Goal: Task Accomplishment & Management: Complete application form

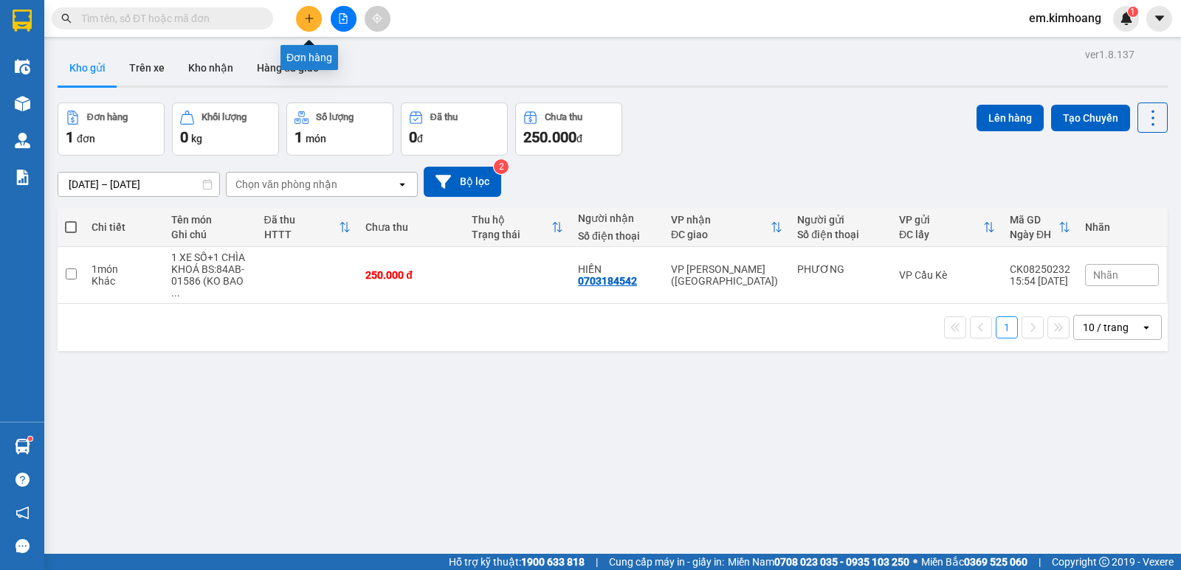
click at [302, 22] on button at bounding box center [309, 19] width 26 height 26
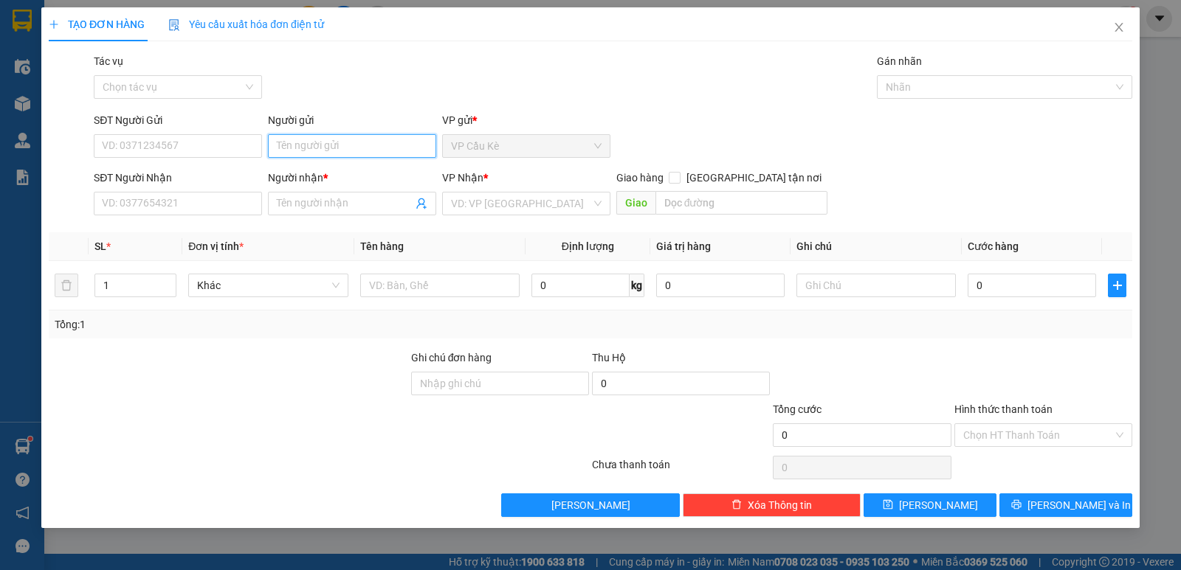
click at [369, 139] on input "Người gửi" at bounding box center [352, 146] width 168 height 24
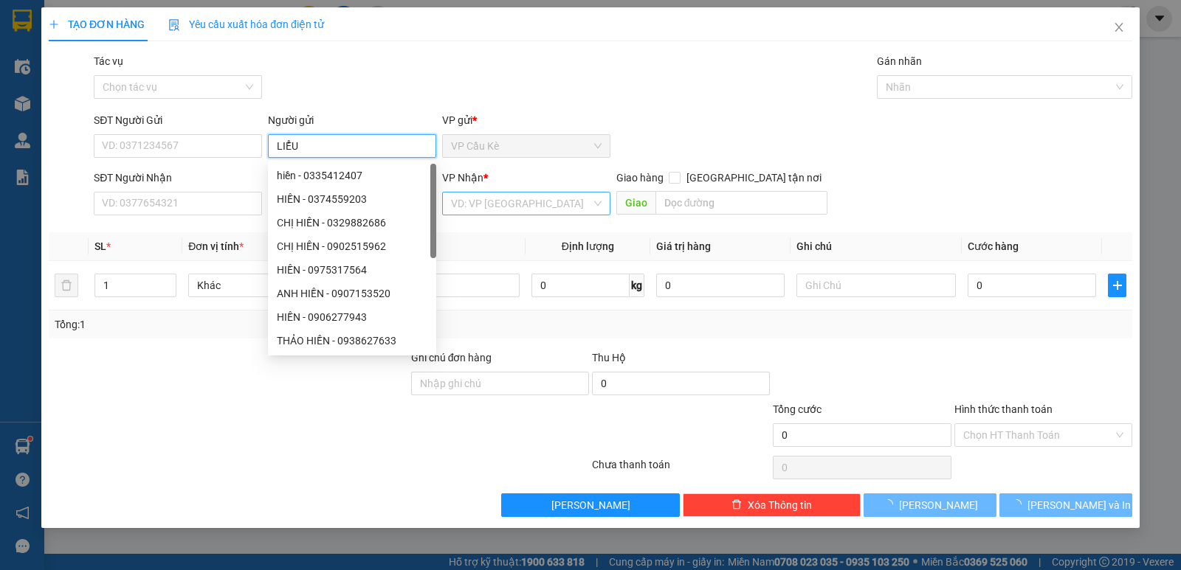
type input "LIỂU"
click at [501, 197] on input "search" at bounding box center [521, 204] width 140 height 22
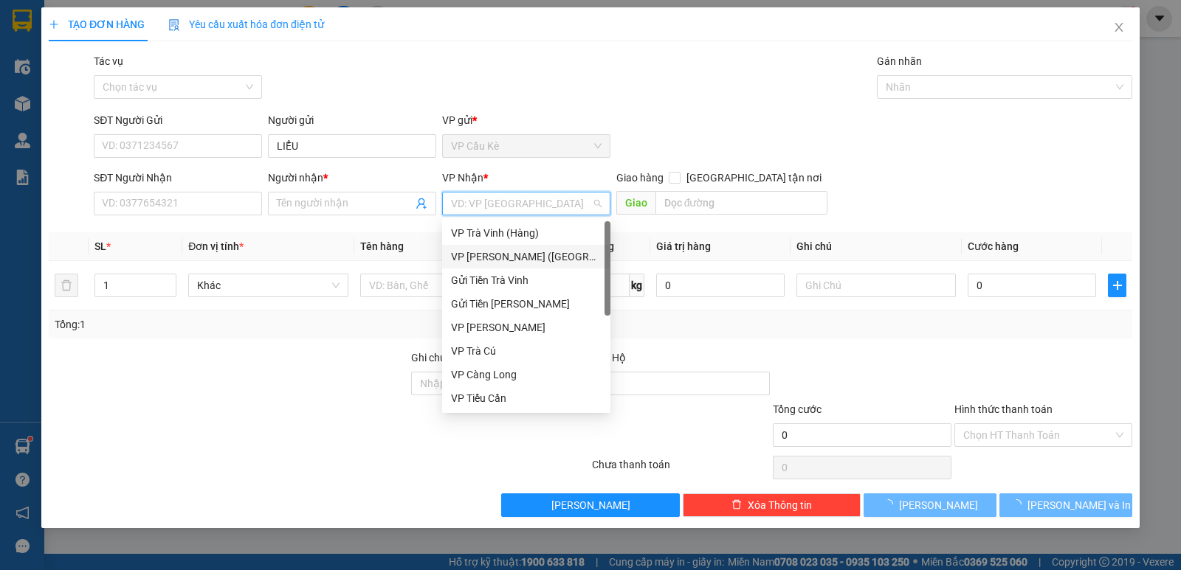
click at [523, 250] on div "VP [PERSON_NAME] ([GEOGRAPHIC_DATA])" at bounding box center [526, 257] width 151 height 16
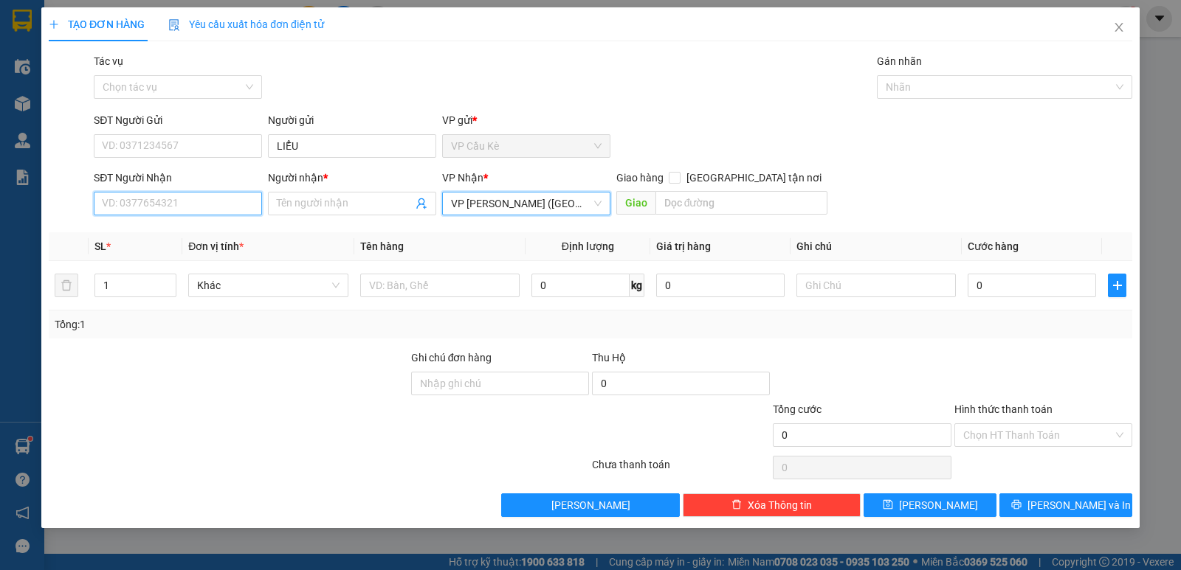
click at [210, 204] on input "SĐT Người Nhận" at bounding box center [178, 204] width 168 height 24
type input "0938575185"
click at [232, 232] on div "0938575185 - QUẾ TRÂN" at bounding box center [178, 233] width 151 height 16
type input "QUẾ TRÂN"
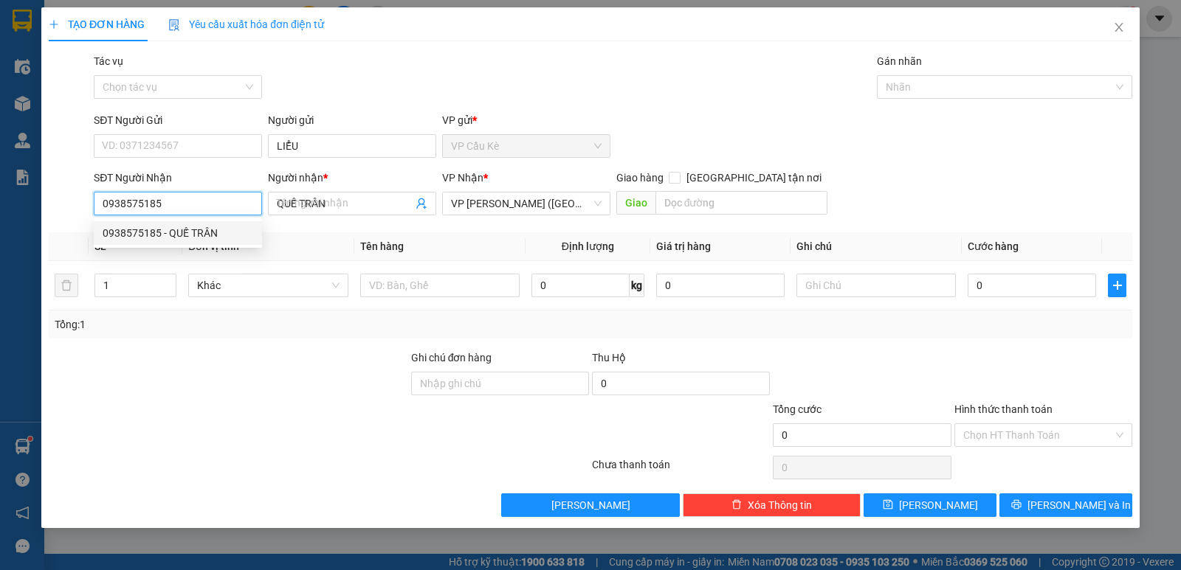
type input "35.000"
type input "0938575185"
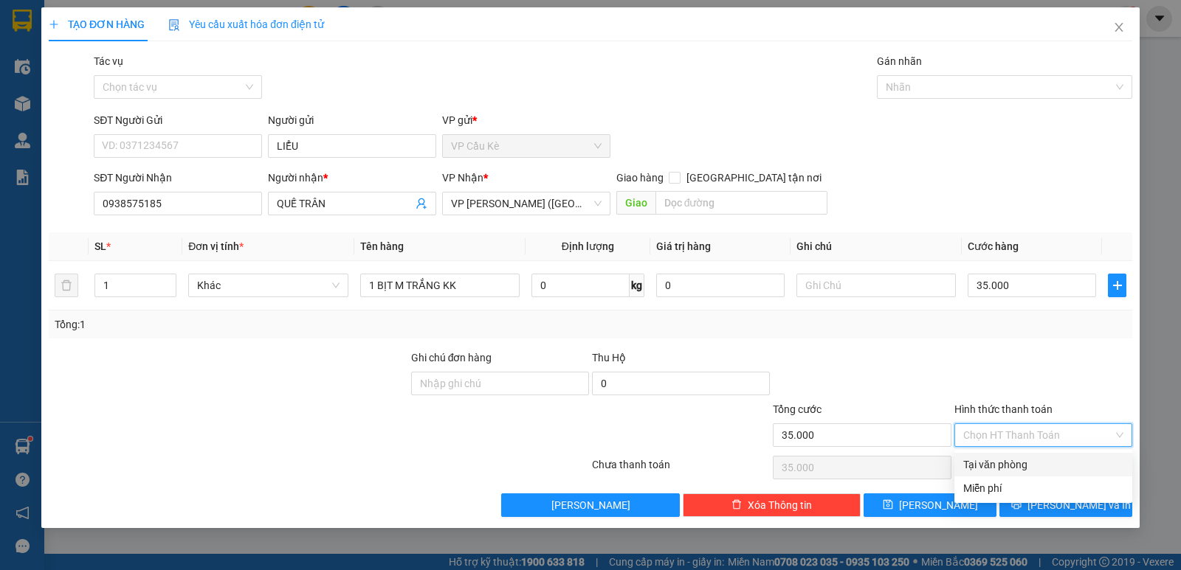
drag, startPoint x: 1051, startPoint y: 429, endPoint x: 1061, endPoint y: 463, distance: 34.8
click at [1051, 429] on input "Hình thức thanh toán" at bounding box center [1038, 435] width 150 height 22
click at [1062, 466] on div "Tại văn phòng" at bounding box center [1043, 465] width 160 height 16
type input "0"
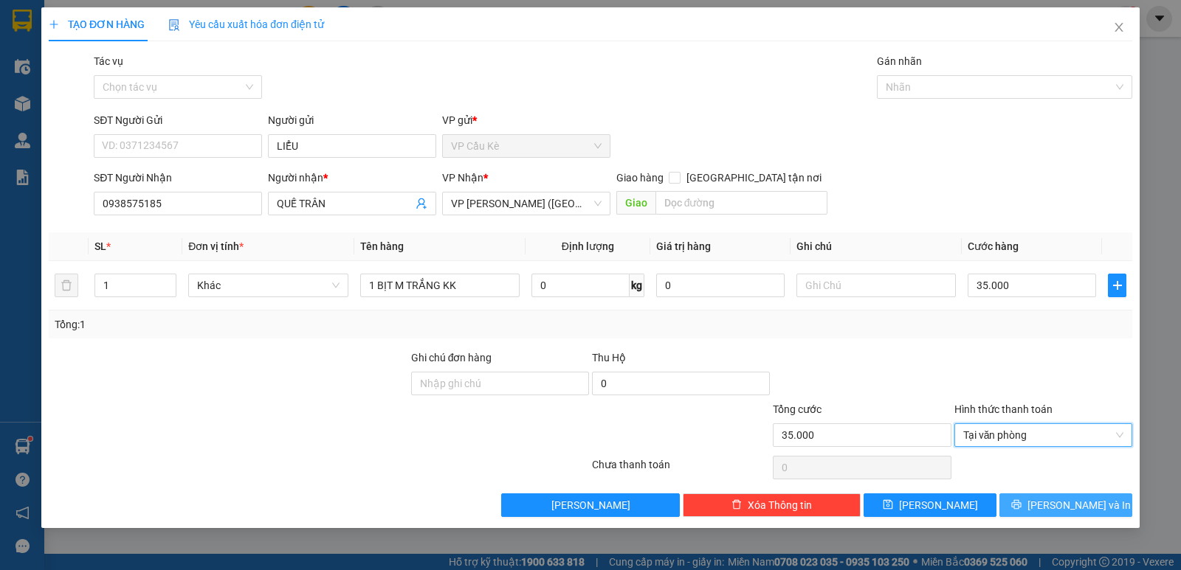
click at [1064, 503] on span "[PERSON_NAME] và In" at bounding box center [1078, 505] width 103 height 16
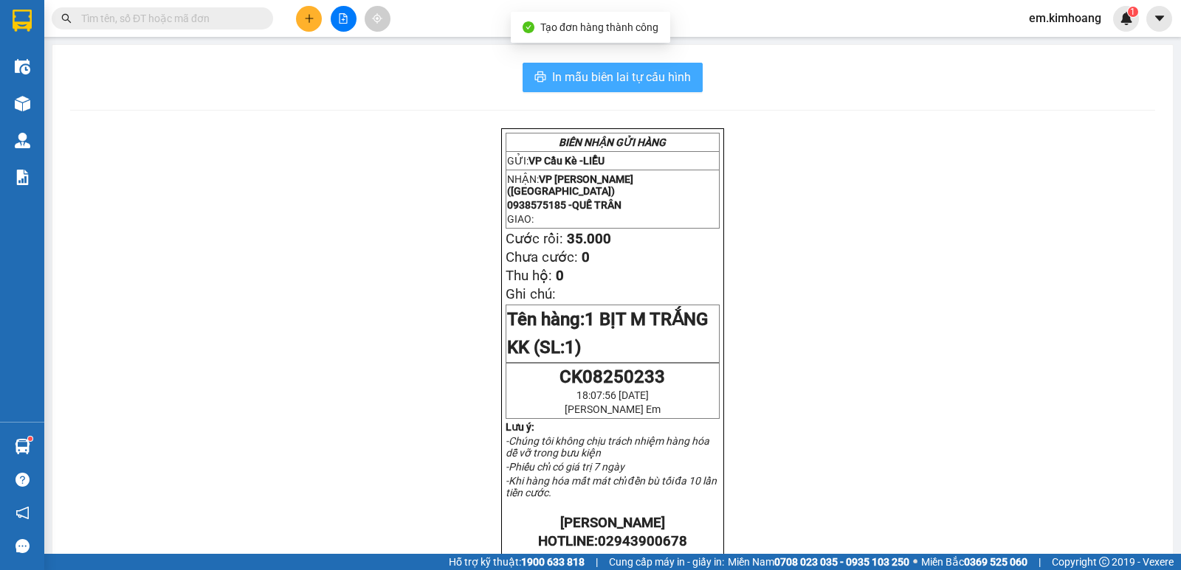
click at [623, 83] on span "In mẫu biên lai tự cấu hình" at bounding box center [621, 77] width 139 height 18
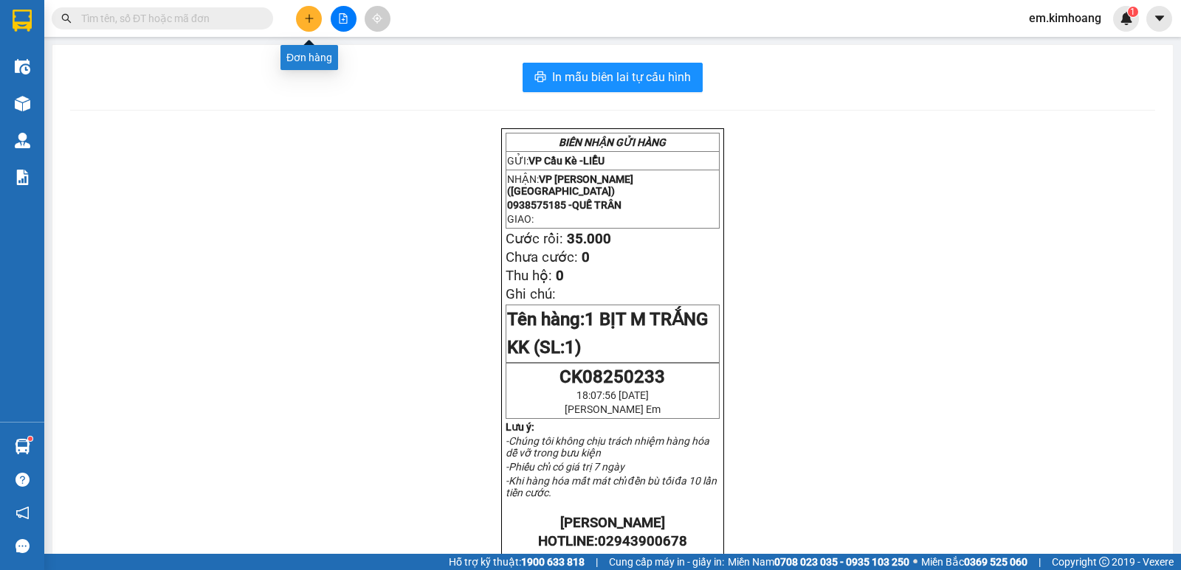
click at [306, 16] on icon "plus" at bounding box center [309, 18] width 10 height 10
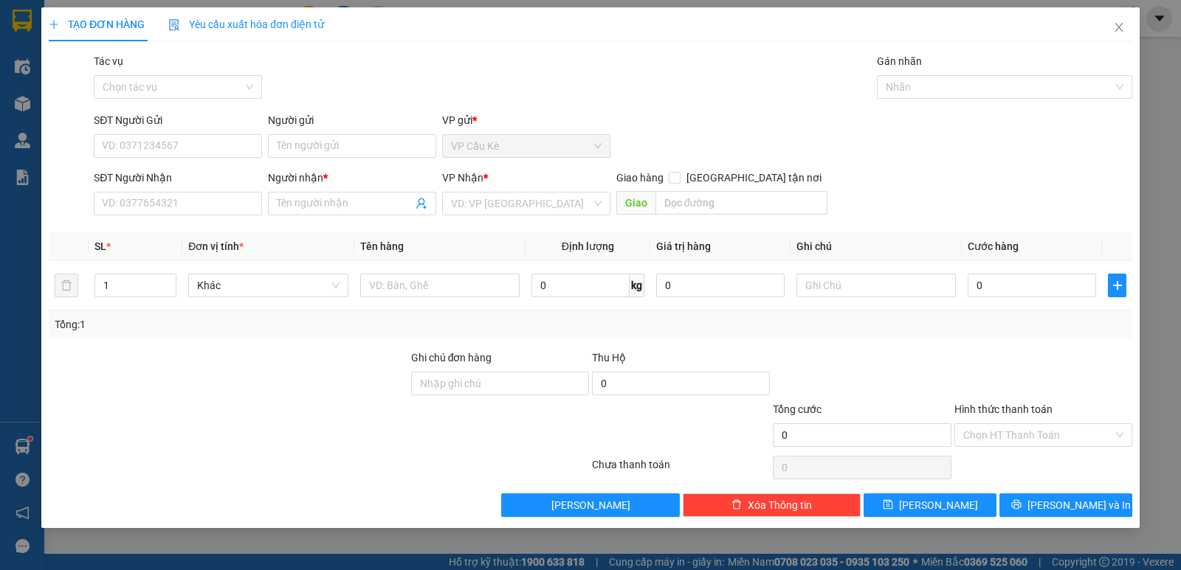
click at [393, 133] on div "Người gửi" at bounding box center [352, 123] width 168 height 22
click at [398, 148] on input "Người gửi" at bounding box center [352, 146] width 168 height 24
type input "CHÀY"
click at [243, 201] on input "SĐT Người Nhận" at bounding box center [178, 204] width 168 height 24
type input "0971440039"
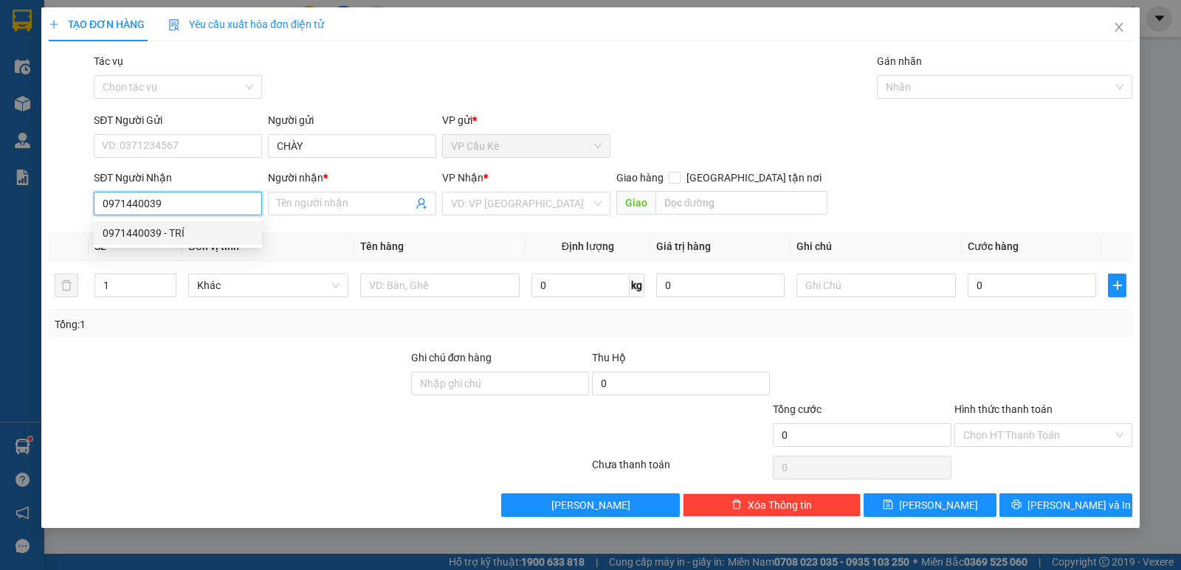
click at [232, 243] on div "0971440039 - TRÍ" at bounding box center [178, 233] width 168 height 24
type input "TRÍ"
type input "30.000"
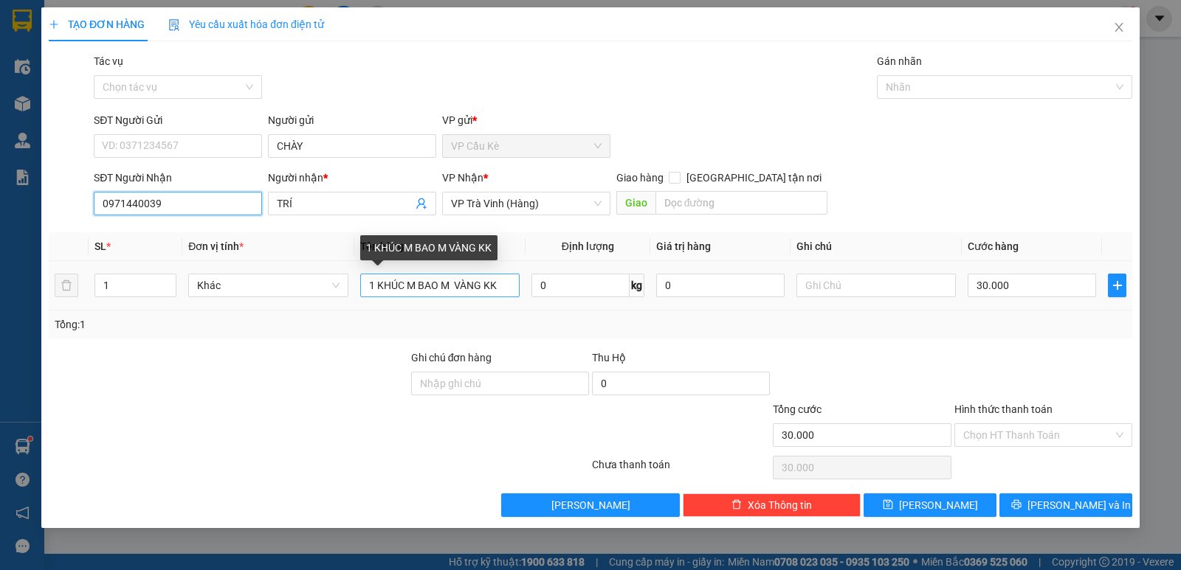
type input "0971440039"
click at [439, 286] on input "1 KHÚC M BAO M VÀNG KK" at bounding box center [439, 286] width 159 height 24
click at [417, 284] on input "1 KHÚC M BAO M VÀNG KK" at bounding box center [439, 286] width 159 height 24
click at [401, 283] on input "1 KHÚC M BAO M VÀNG KK" at bounding box center [439, 286] width 159 height 24
click at [390, 282] on input "1 M BAO M VÀNG KK" at bounding box center [439, 286] width 159 height 24
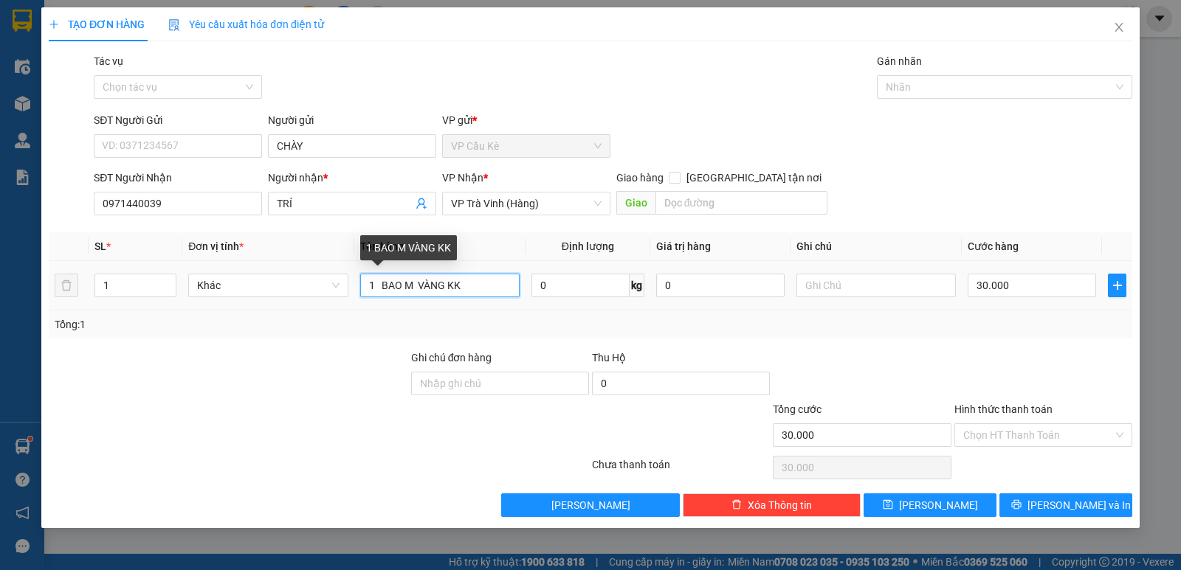
click at [449, 286] on input "1 BAO M VÀNG KK" at bounding box center [439, 286] width 159 height 24
type input "1 BAO M XANH KK"
click at [1058, 280] on input "30.000" at bounding box center [1031, 286] width 128 height 24
type input "0"
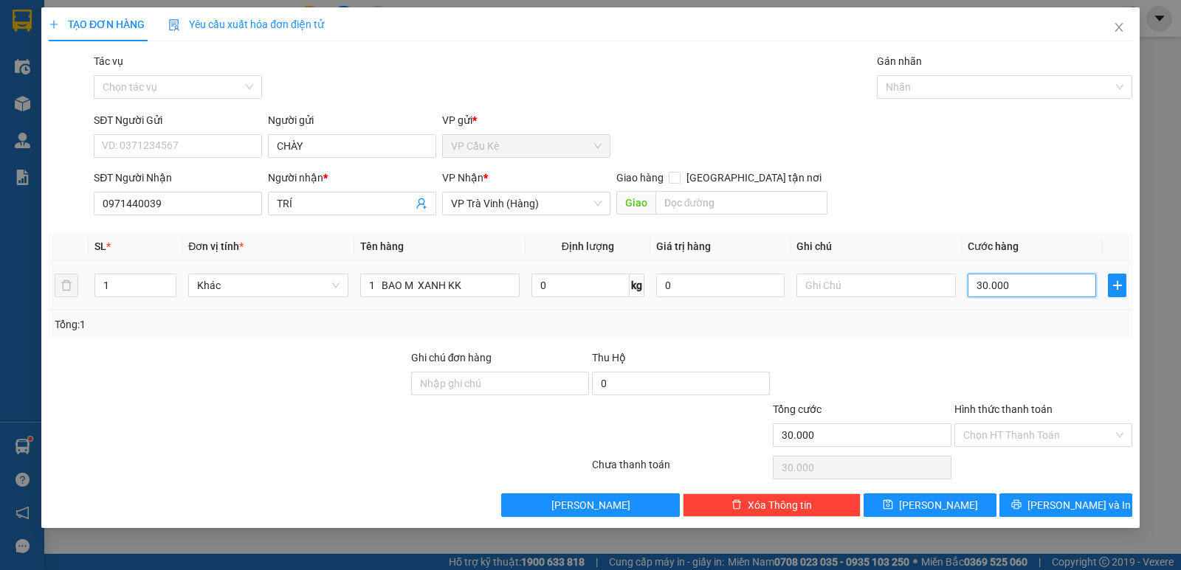
type input "0"
type input "5"
type input "05"
type input "55"
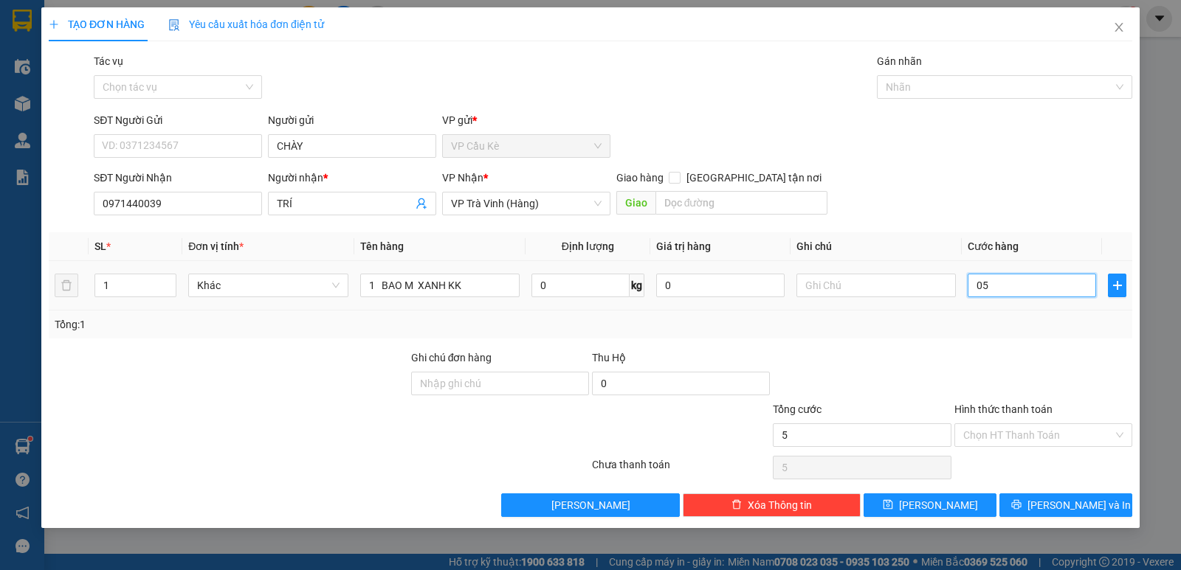
type input "55"
type input "055"
type input "55.000"
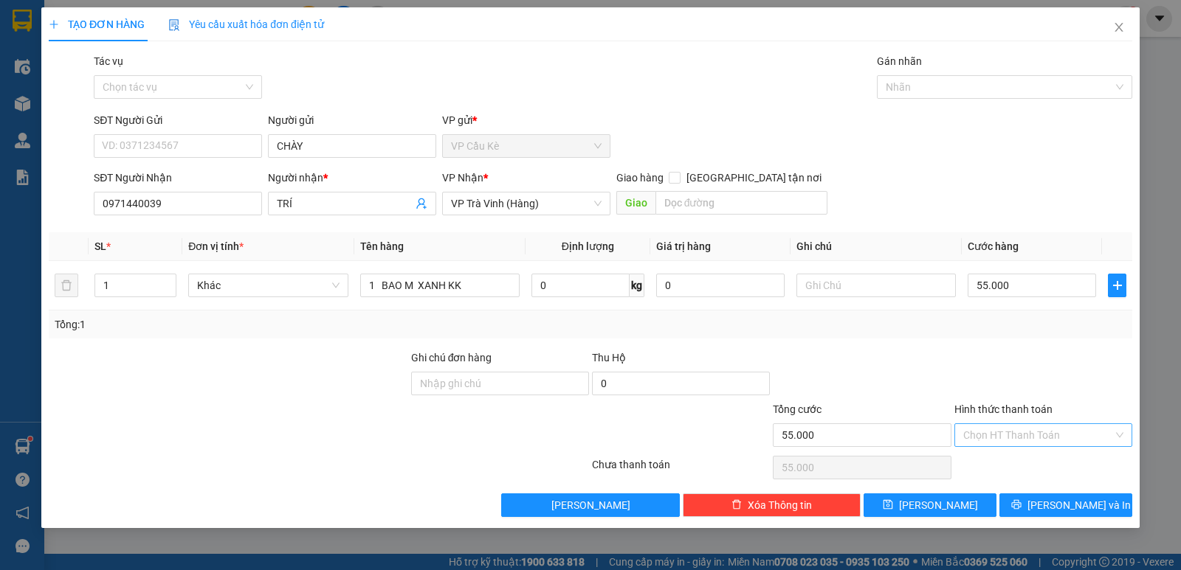
drag, startPoint x: 1066, startPoint y: 433, endPoint x: 1058, endPoint y: 434, distance: 8.1
click at [1061, 434] on input "Hình thức thanh toán" at bounding box center [1038, 435] width 150 height 22
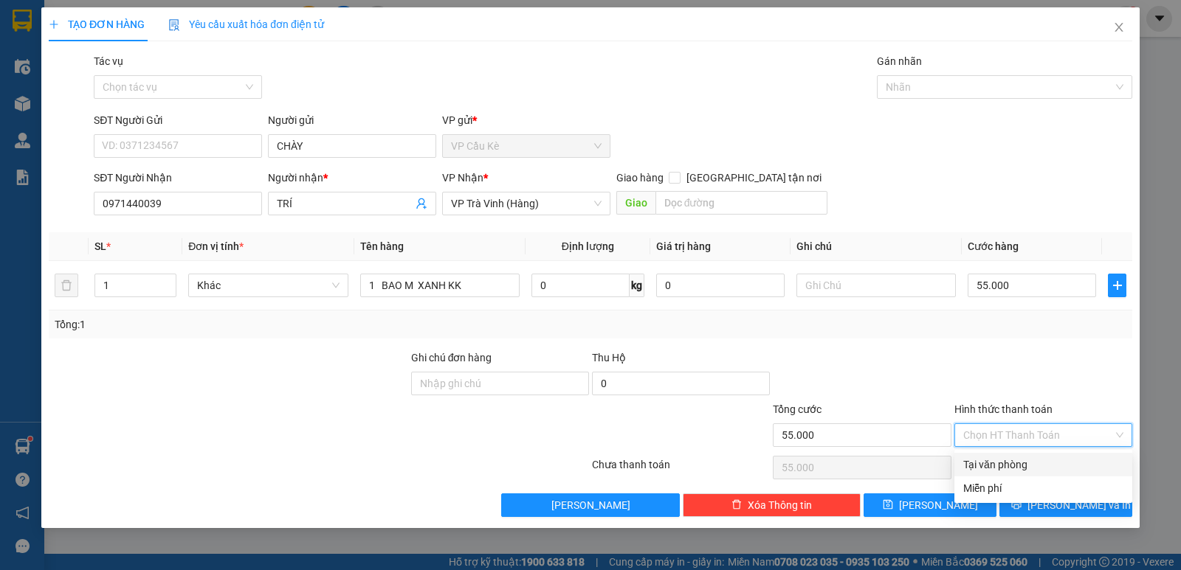
click at [1051, 457] on div "Tại văn phòng" at bounding box center [1043, 465] width 160 height 16
type input "0"
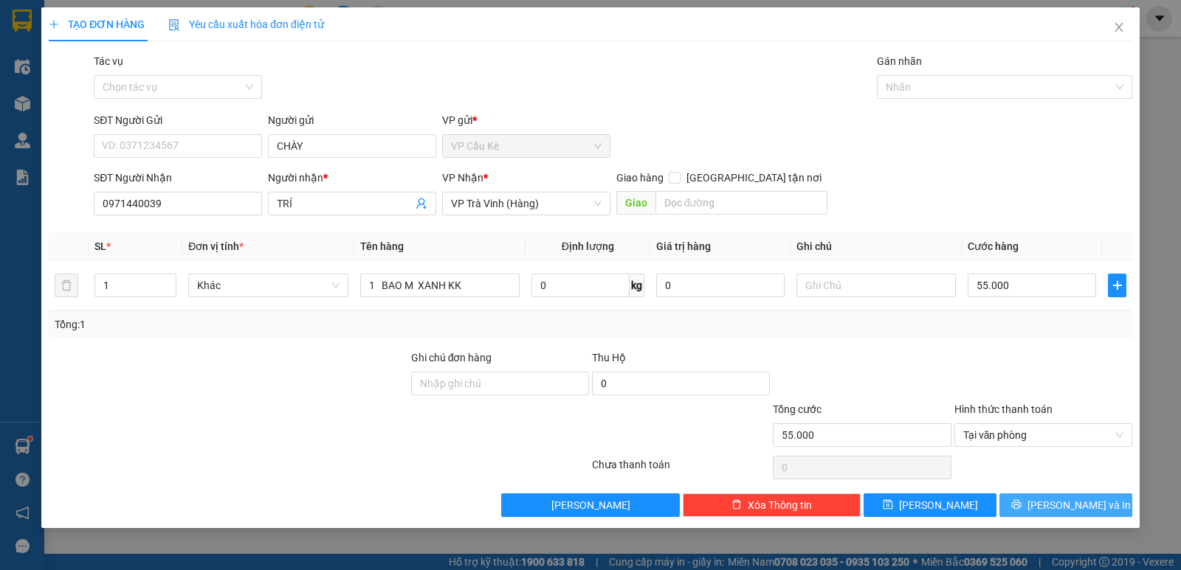
click at [1052, 505] on button "[PERSON_NAME] và In" at bounding box center [1065, 506] width 133 height 24
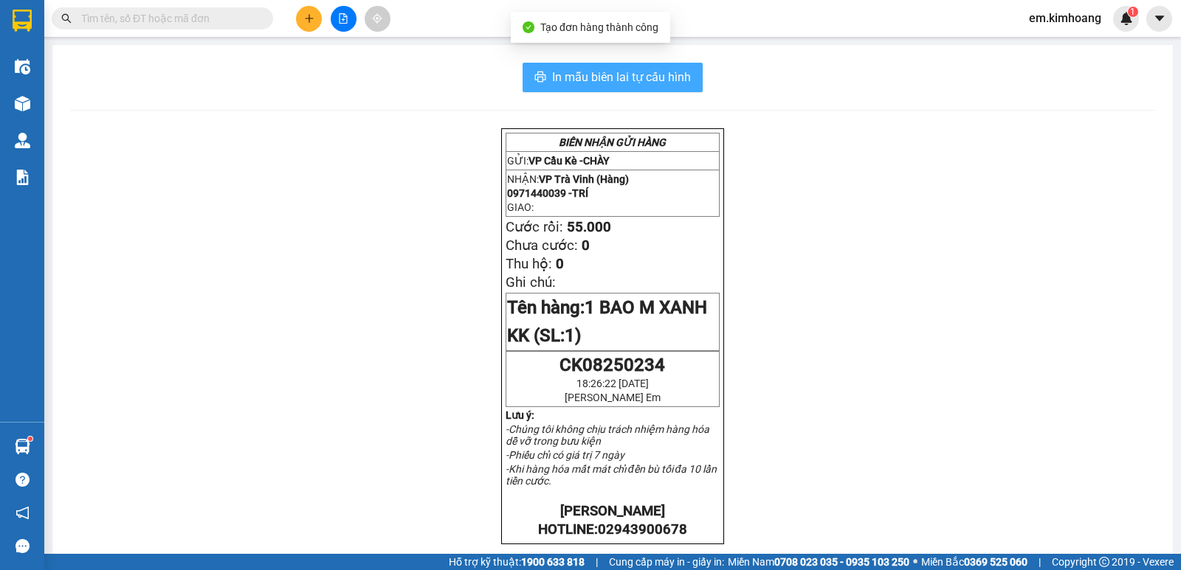
drag, startPoint x: 620, startPoint y: 72, endPoint x: 628, endPoint y: 159, distance: 87.4
click at [619, 72] on span "In mẫu biên lai tự cấu hình" at bounding box center [621, 77] width 139 height 18
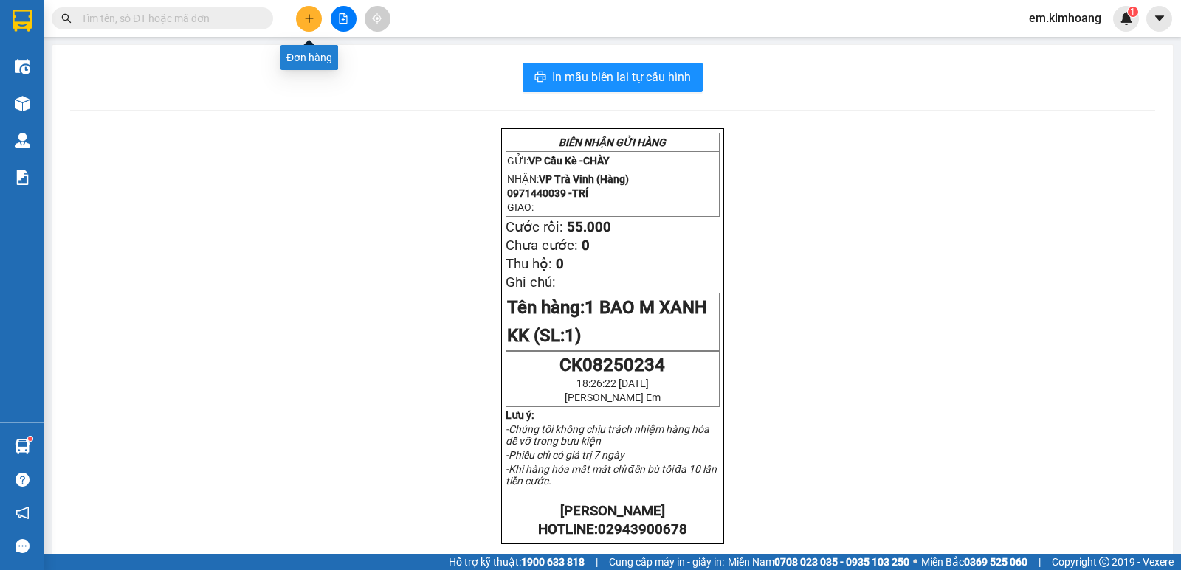
click at [307, 21] on icon "plus" at bounding box center [309, 18] width 10 height 10
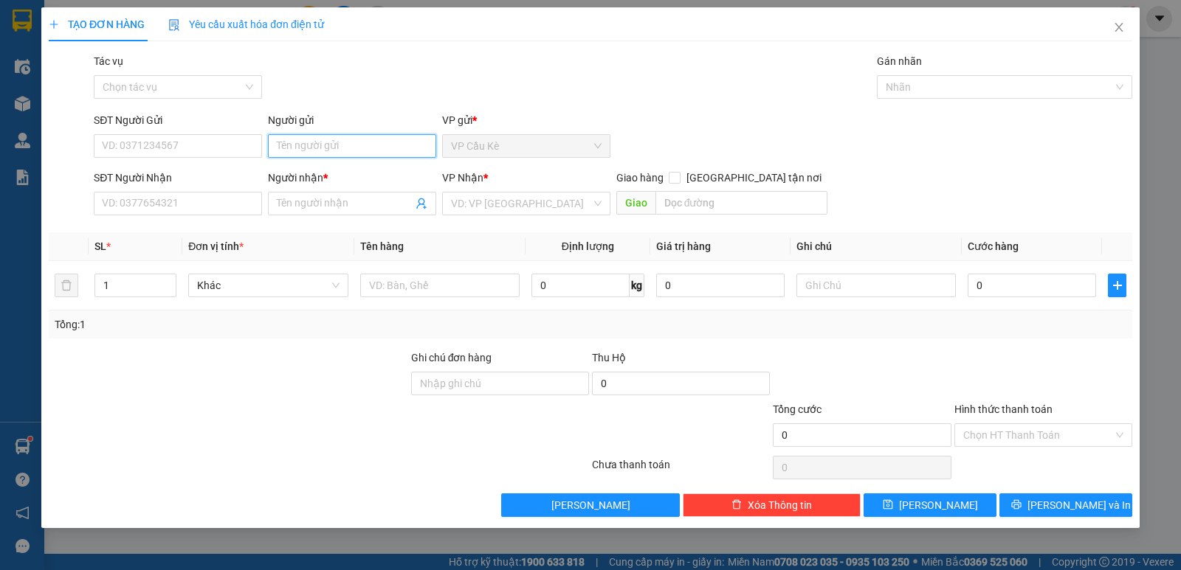
click at [370, 145] on input "Người gửi" at bounding box center [352, 146] width 168 height 24
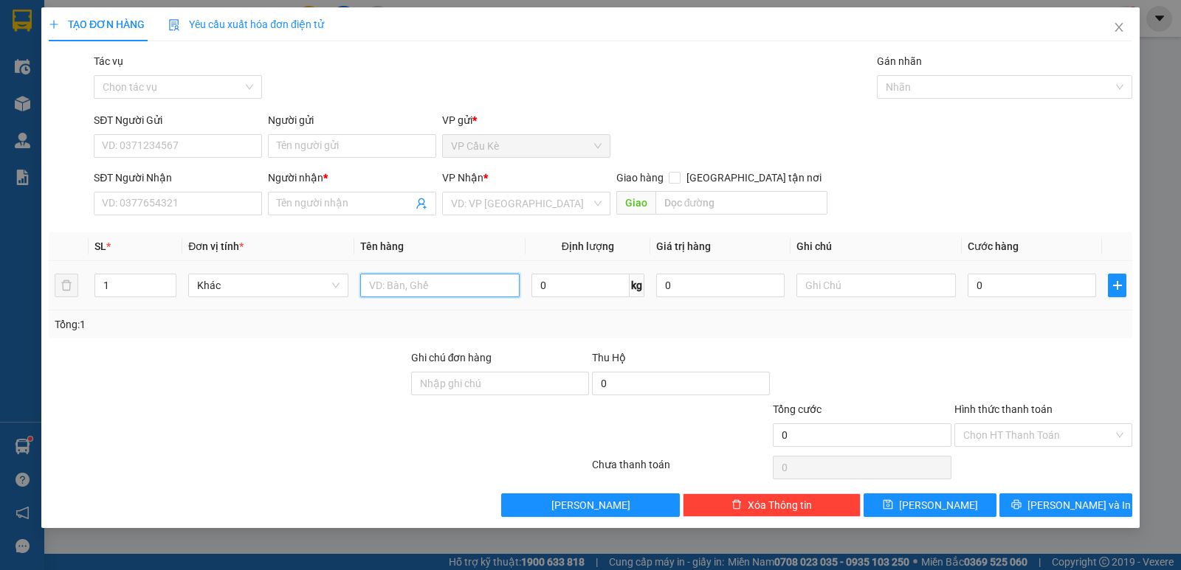
click at [405, 291] on input "text" at bounding box center [439, 286] width 159 height 24
type input "1 KHÚC BAO M TRẮNG"
click at [293, 199] on input "Người nhận *" at bounding box center [345, 204] width 136 height 16
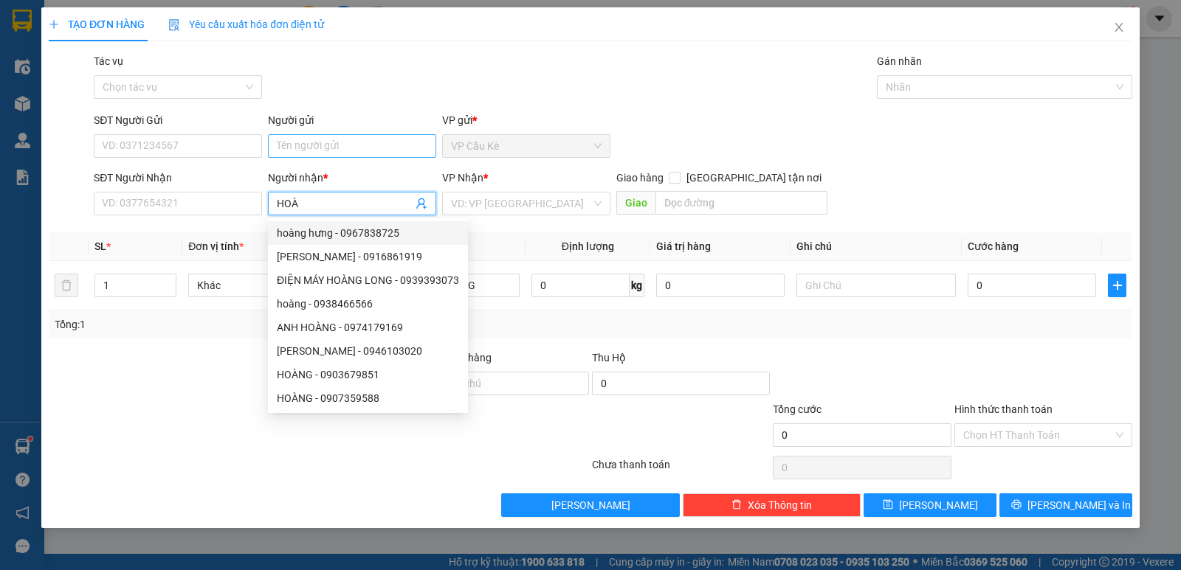
type input "HOÀ"
click at [398, 142] on input "Người gửi" at bounding box center [352, 146] width 168 height 24
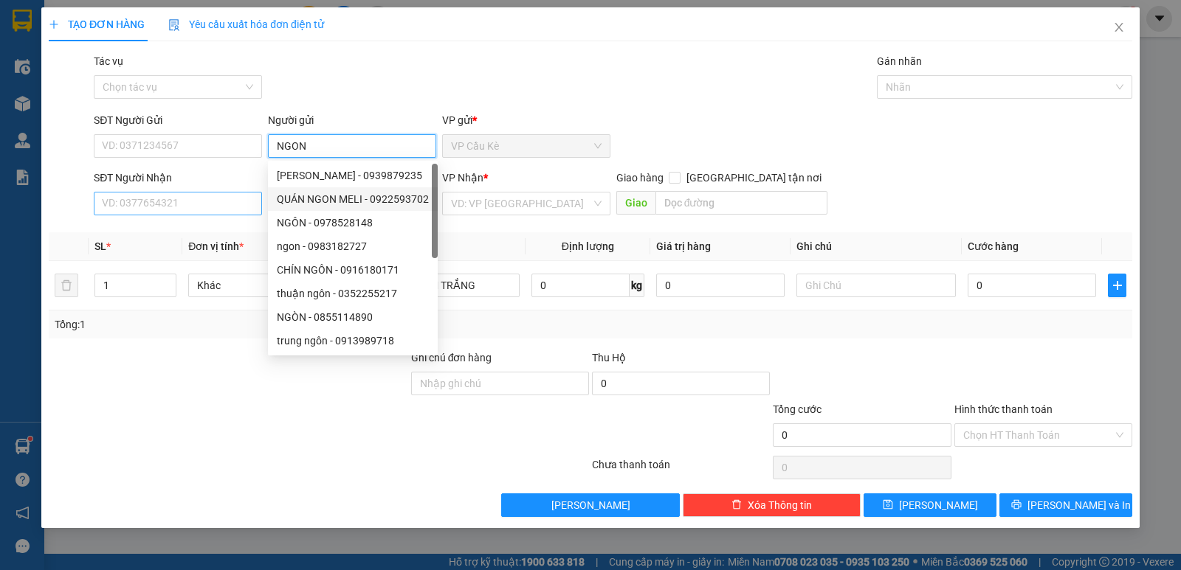
type input "NGON"
click at [227, 206] on input "SĐT Người Nhận" at bounding box center [178, 204] width 168 height 24
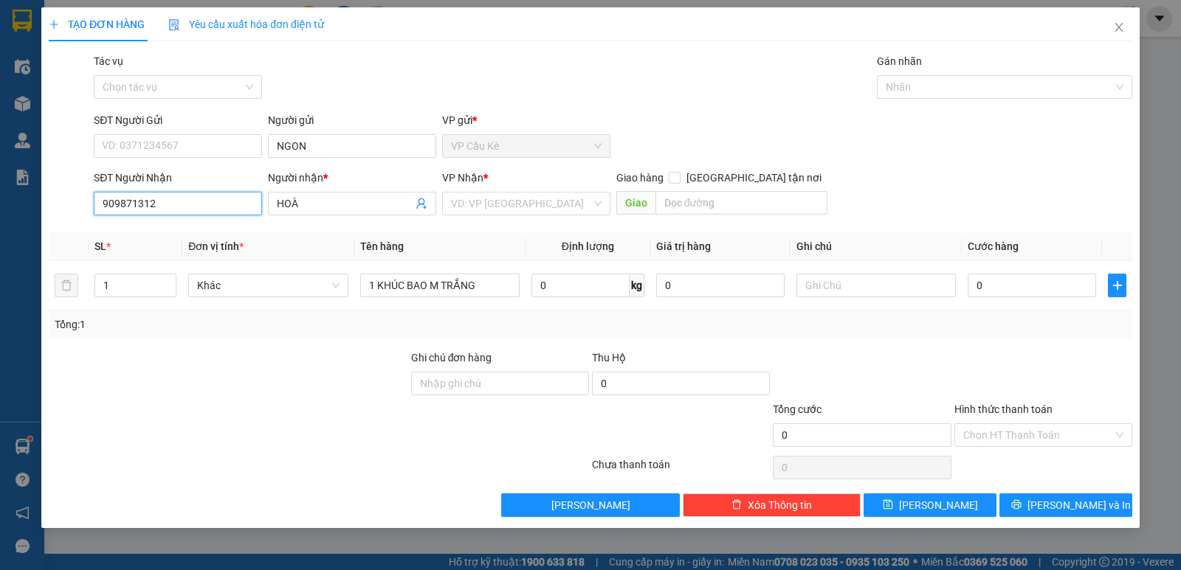
click at [98, 203] on input "909871312" at bounding box center [178, 204] width 168 height 24
type input "0909871312"
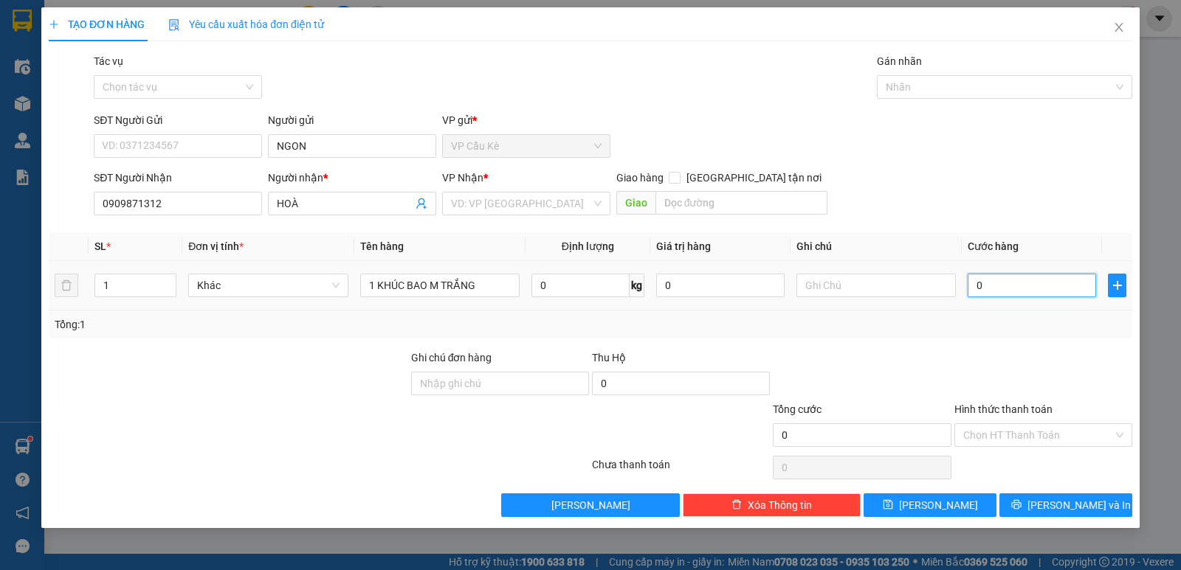
click at [1021, 279] on input "0" at bounding box center [1031, 286] width 128 height 24
type input "4"
type input "40"
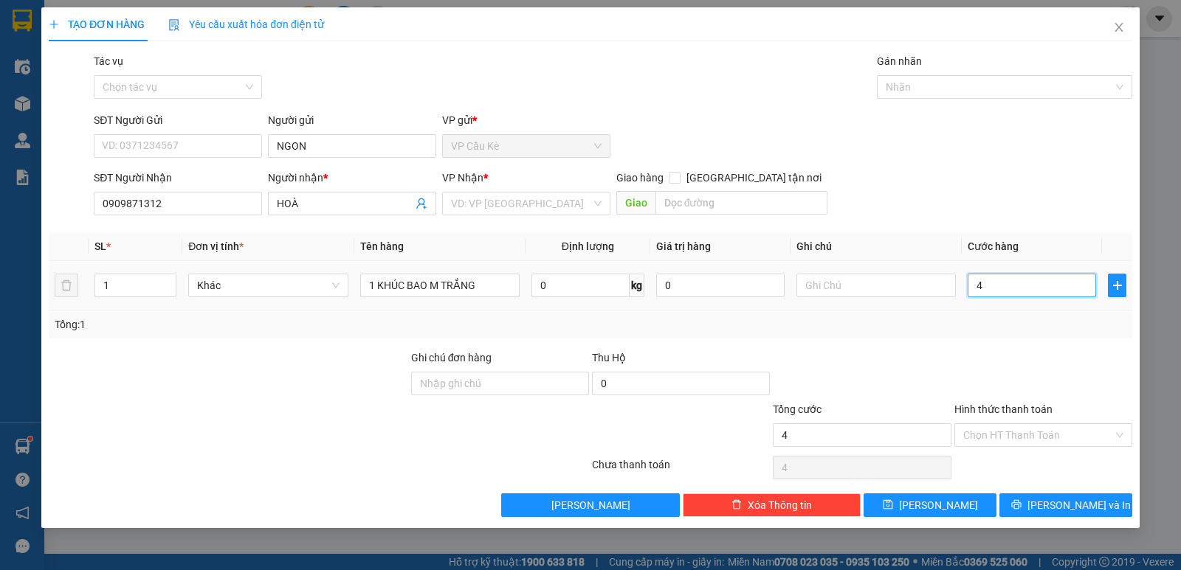
type input "40"
type input "40.000"
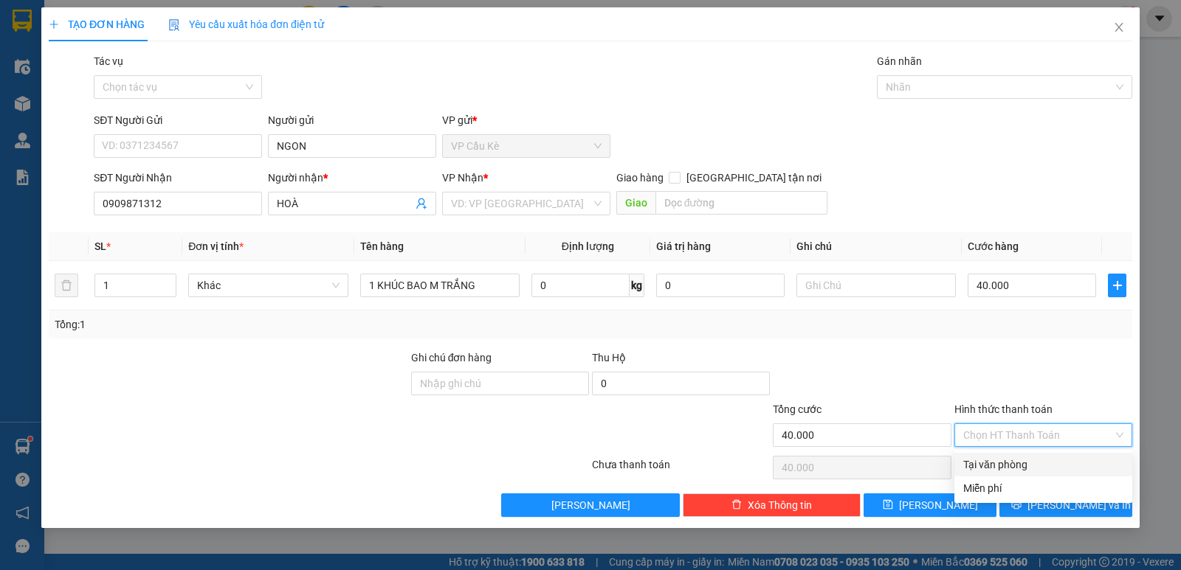
click at [1051, 431] on input "Hình thức thanh toán" at bounding box center [1038, 435] width 150 height 22
click at [1059, 461] on div "Tại văn phòng" at bounding box center [1043, 465] width 160 height 16
type input "0"
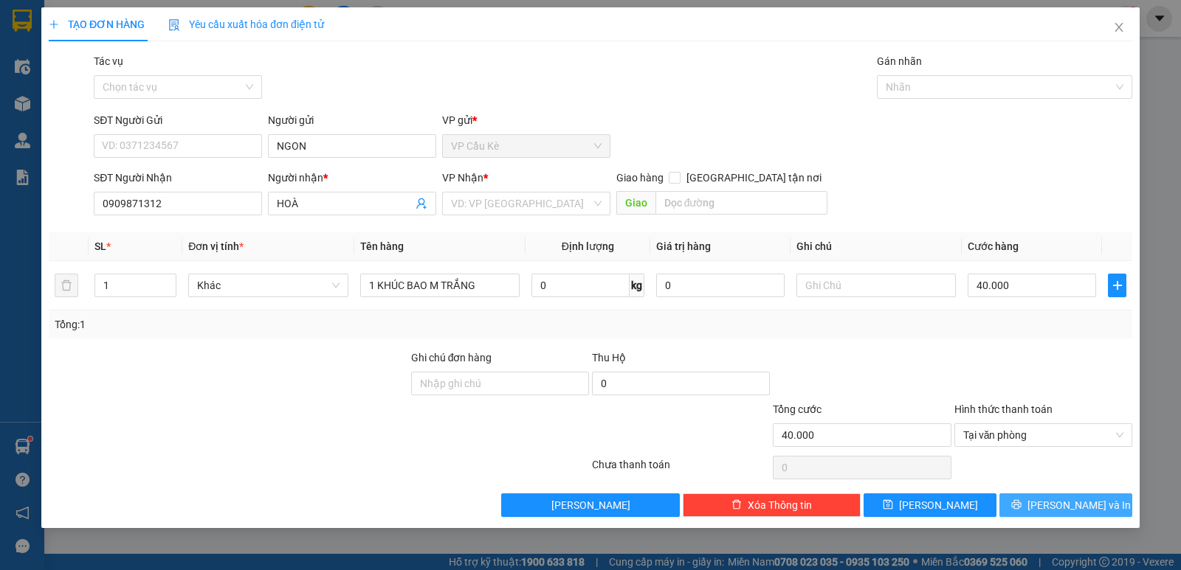
click at [1087, 504] on span "[PERSON_NAME] và In" at bounding box center [1078, 505] width 103 height 16
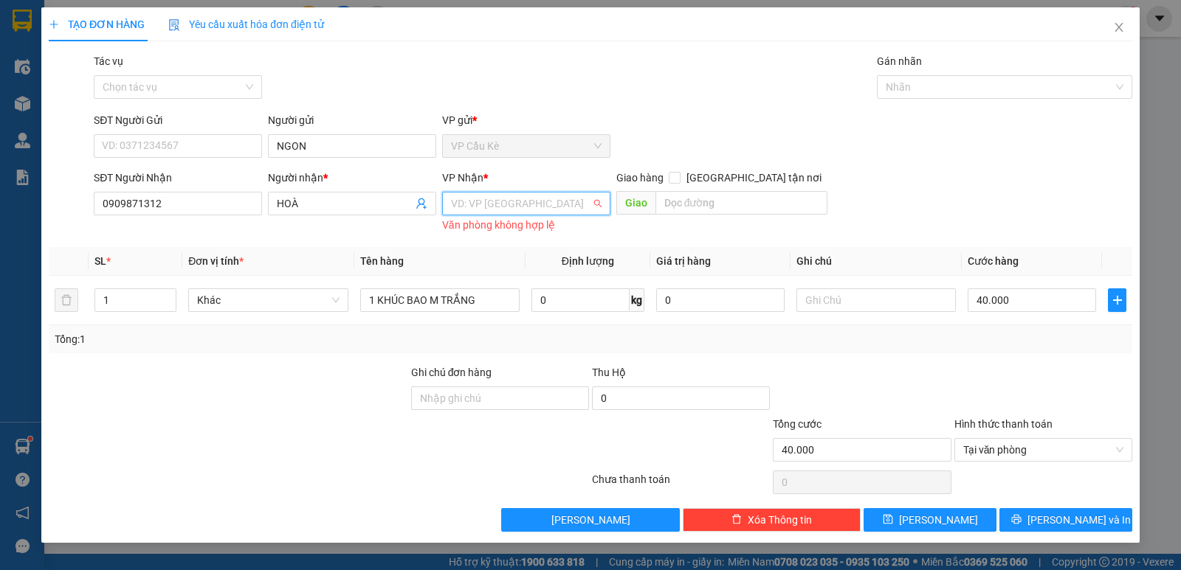
click at [489, 205] on input "search" at bounding box center [521, 204] width 140 height 22
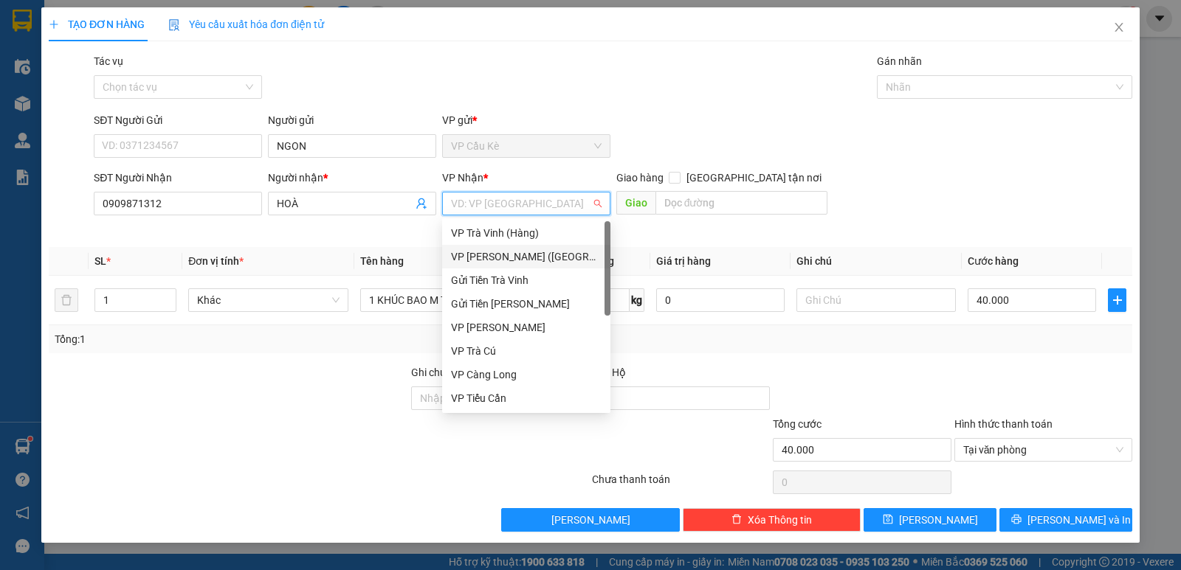
click at [550, 258] on div "VP [PERSON_NAME] ([GEOGRAPHIC_DATA])" at bounding box center [526, 257] width 151 height 16
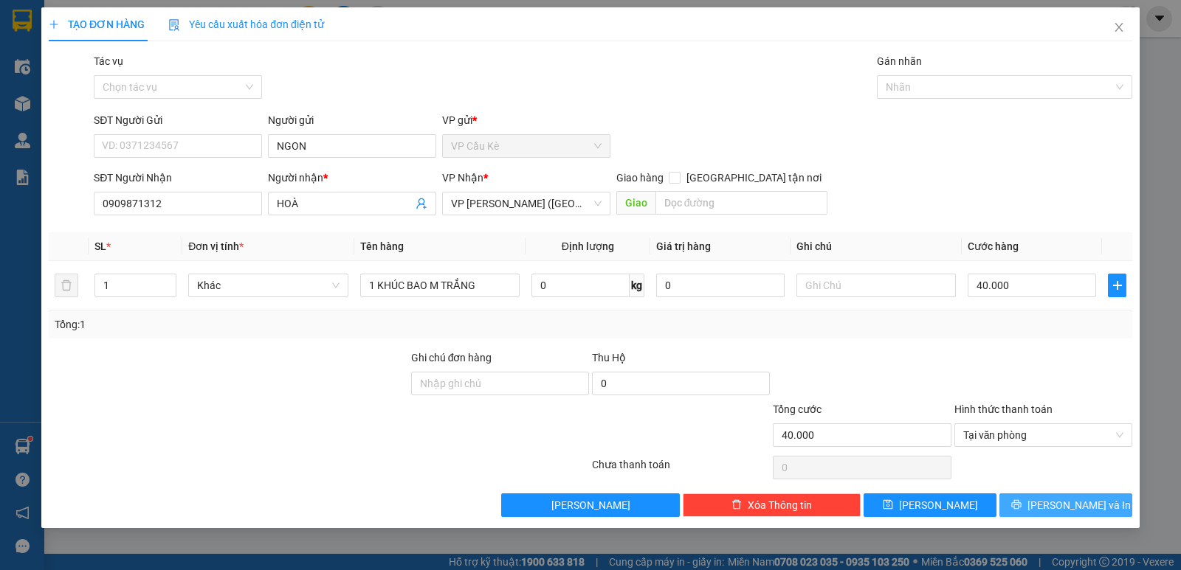
click at [1074, 501] on span "[PERSON_NAME] và In" at bounding box center [1078, 505] width 103 height 16
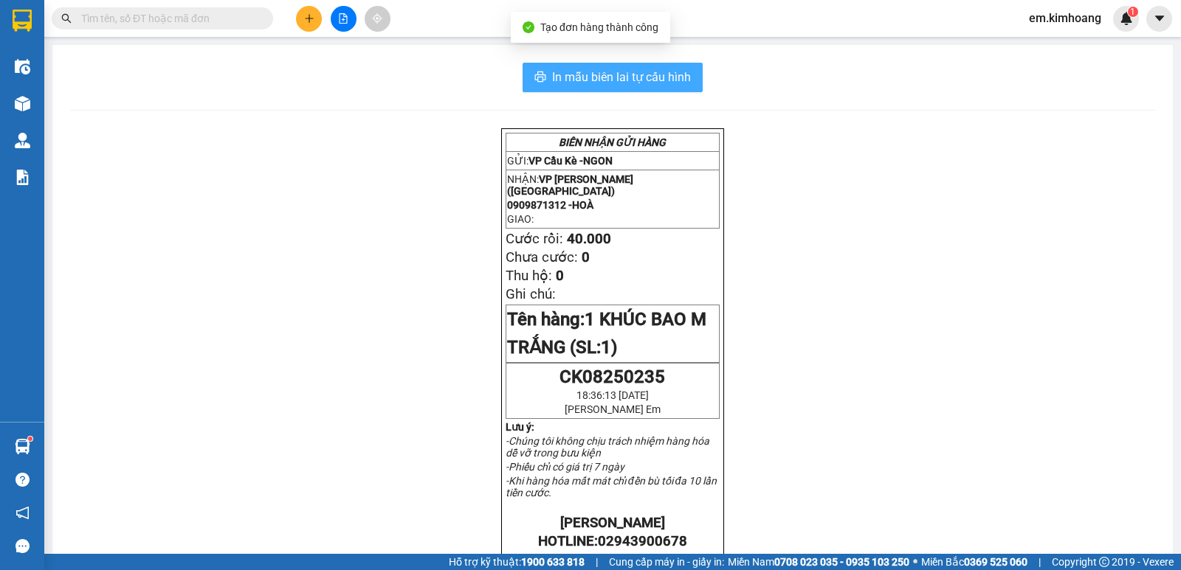
click at [644, 74] on span "In mẫu biên lai tự cấu hình" at bounding box center [621, 77] width 139 height 18
